Goal: Check status: Check status

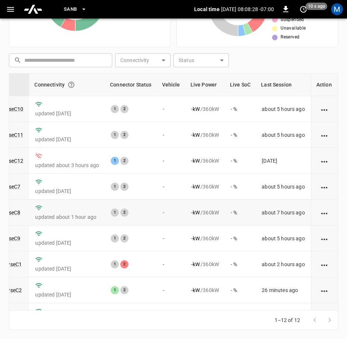
scroll to position [105, 92]
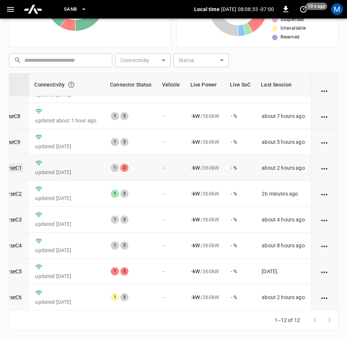
click at [12, 163] on link "ca-sb-sw-evseC1" at bounding box center [2, 167] width 42 height 9
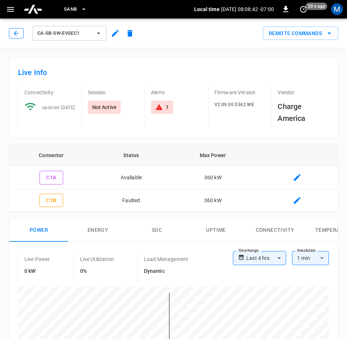
click at [14, 29] on div "ca-sb-sw-evseC1" at bounding box center [73, 33] width 129 height 18
click at [17, 31] on icon "button" at bounding box center [16, 33] width 7 height 7
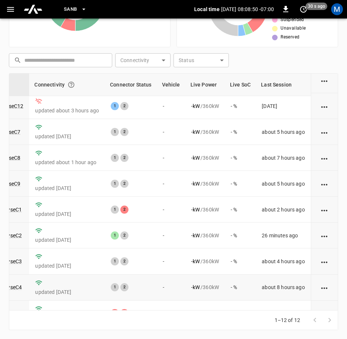
scroll to position [105, 89]
